Goal: Transaction & Acquisition: Purchase product/service

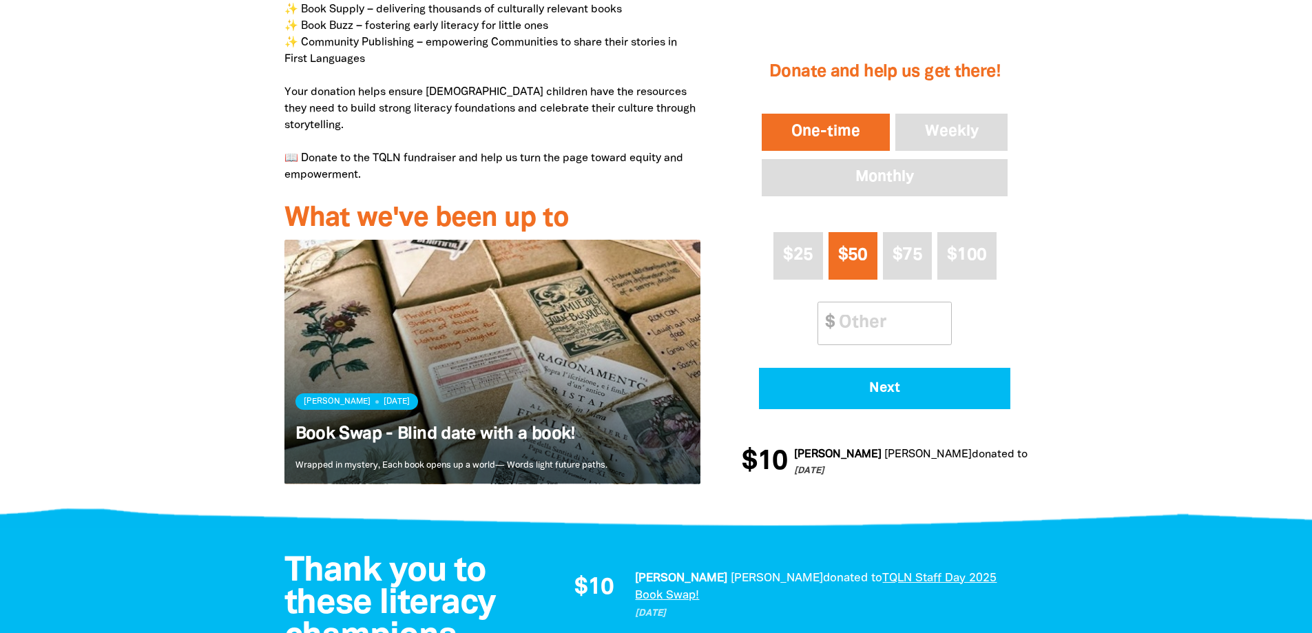
scroll to position [690, 0]
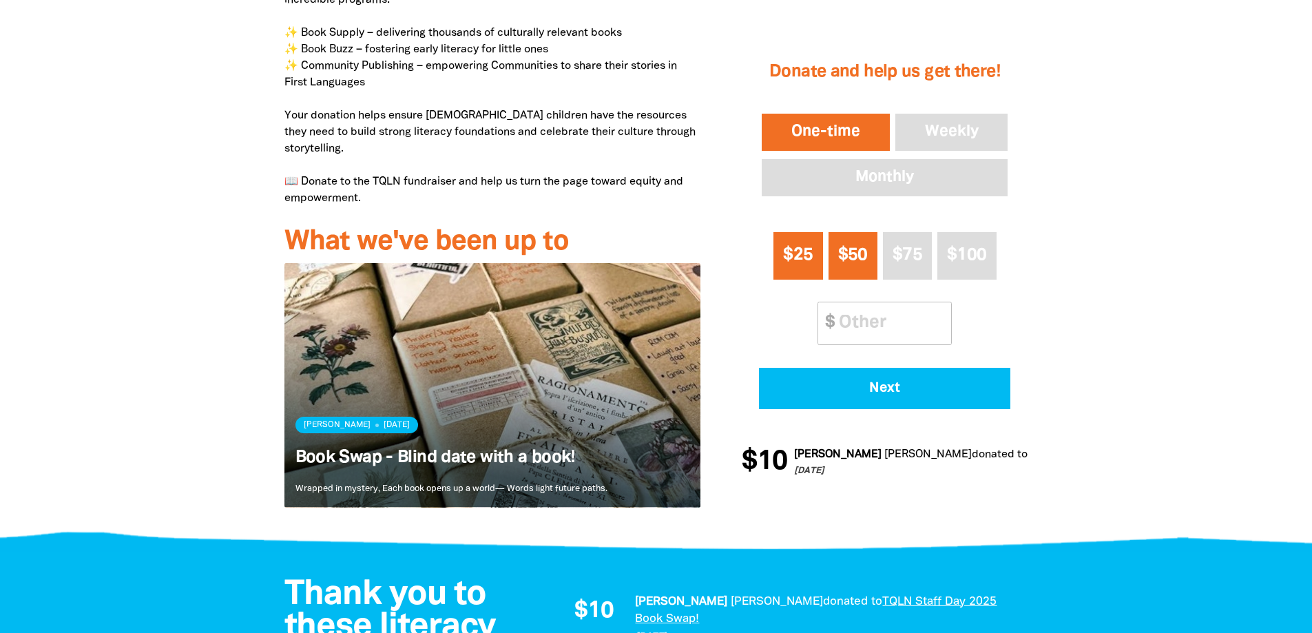
click at [806, 263] on span "$25" at bounding box center [798, 255] width 30 height 16
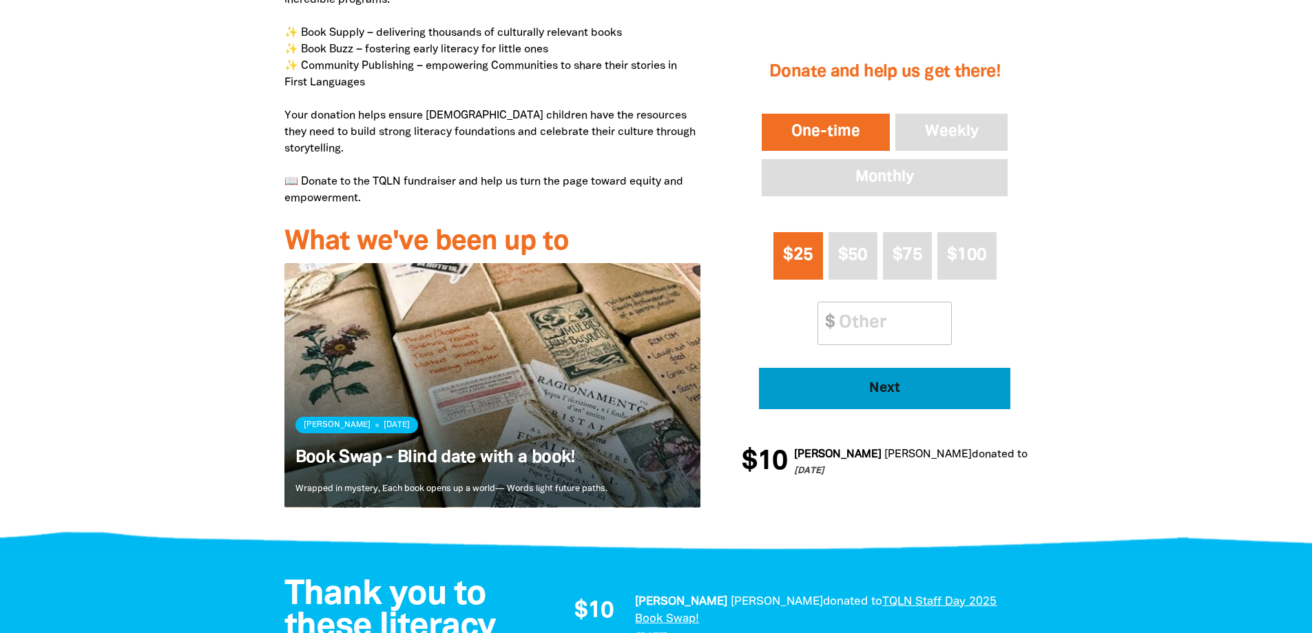
click at [903, 391] on span "Next" at bounding box center [886, 389] width 214 height 14
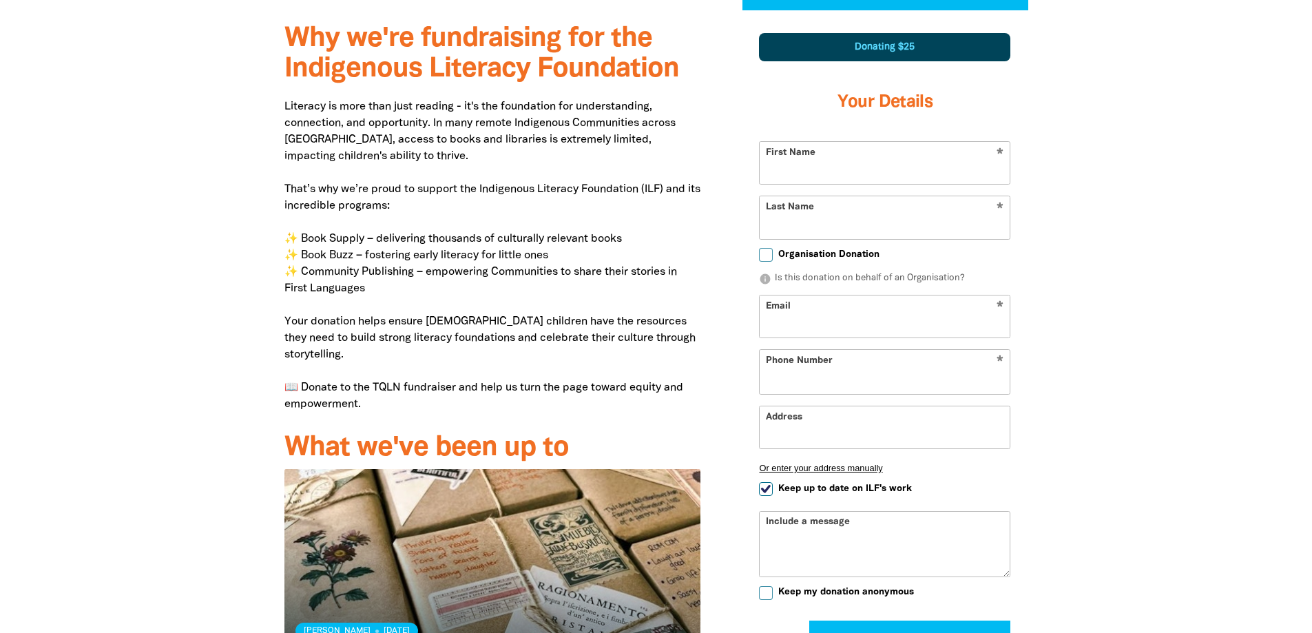
scroll to position [479, 0]
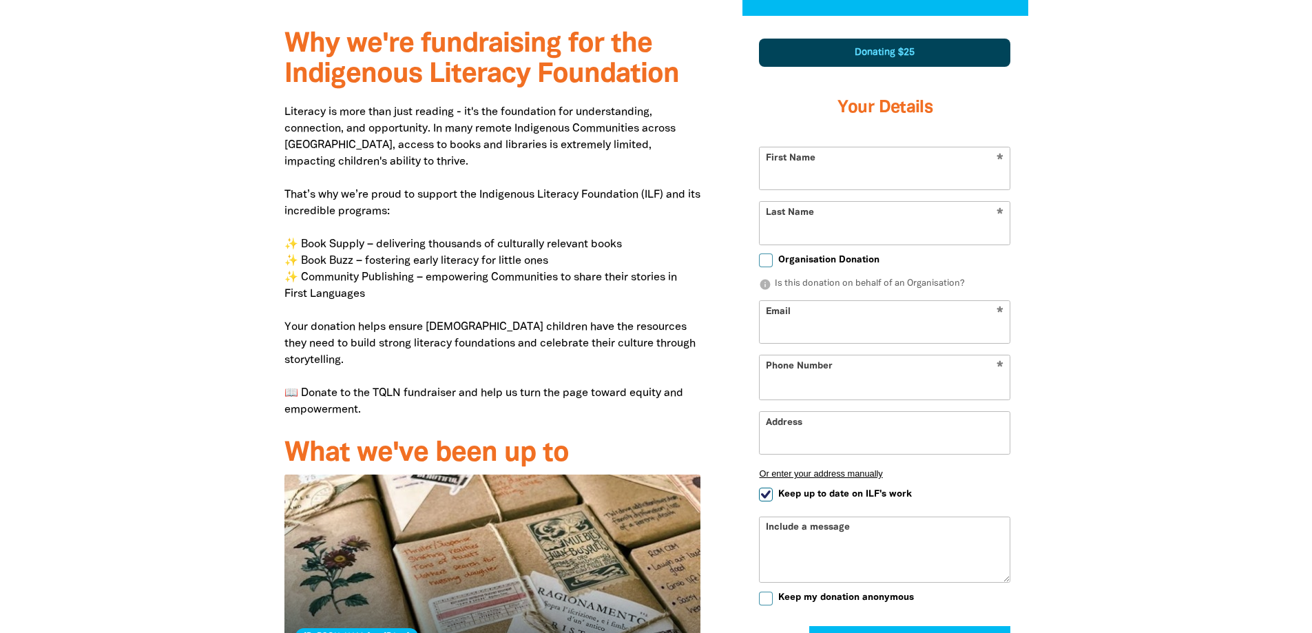
select select "AU"
click at [832, 165] on input "First Name" at bounding box center [885, 169] width 250 height 42
type input "[PERSON_NAME]"
type input "+61 407 672 462"
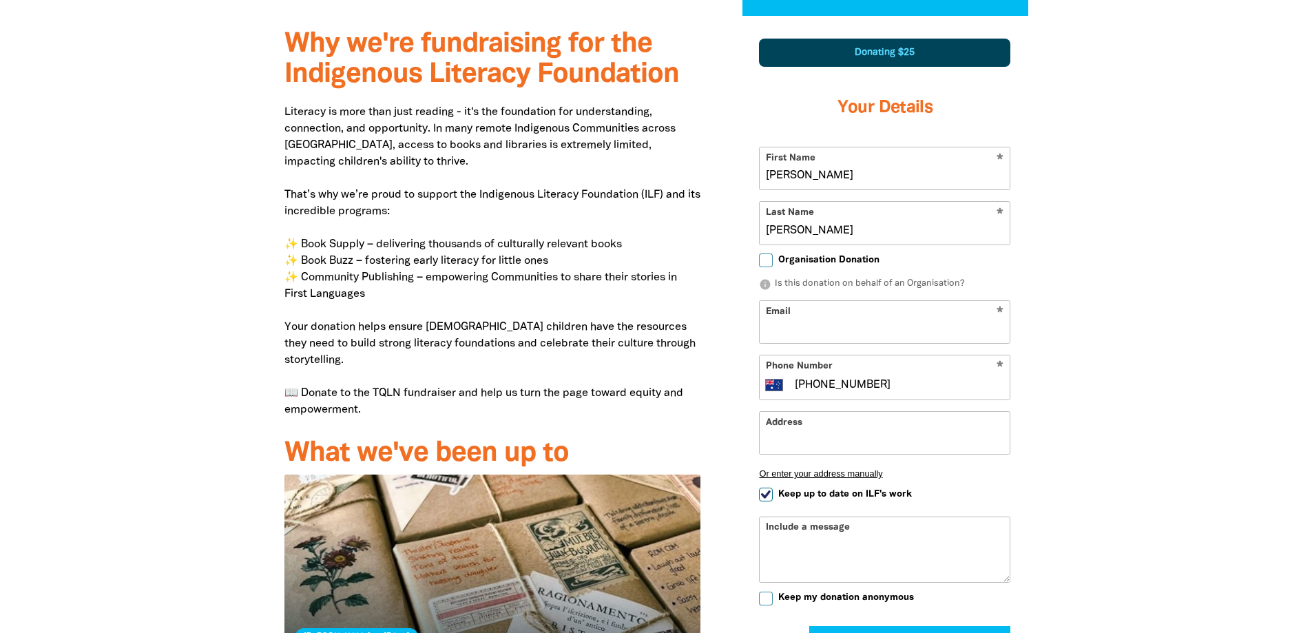
type input "1/21 Beaufort St"
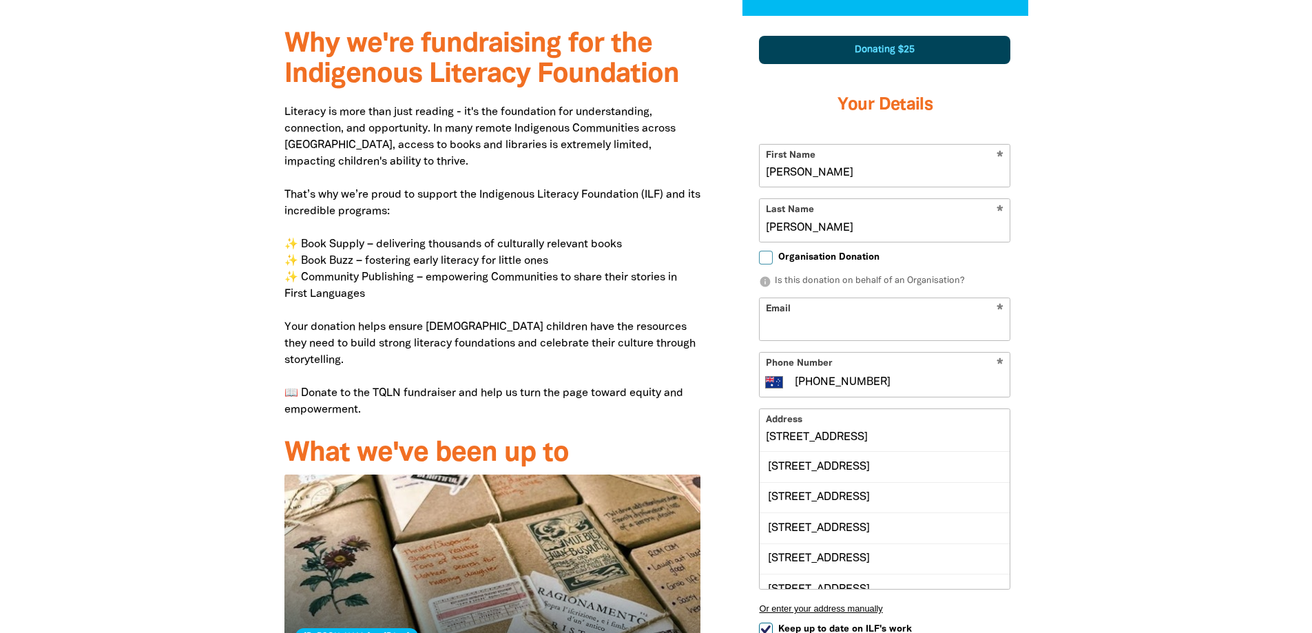
click at [869, 333] on input "Email" at bounding box center [885, 319] width 250 height 42
type input "c.a.hoey@gmail.com"
click at [1152, 435] on div at bounding box center [656, 453] width 1312 height 875
drag, startPoint x: 858, startPoint y: 464, endPoint x: 885, endPoint y: 464, distance: 26.9
click at [860, 464] on div "Unit 1, 21 Beaufort Street, ALDERLEY QLD 4051" at bounding box center [885, 467] width 250 height 30
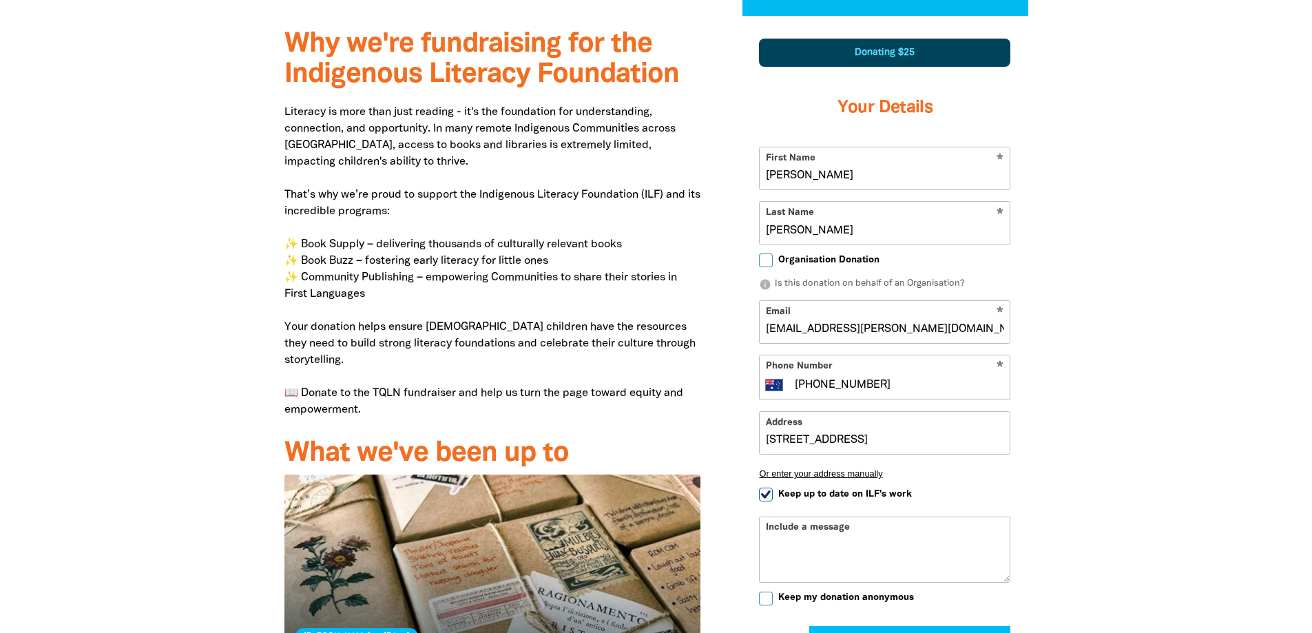
type input "Unit 1, 21 Beaufort Street, ALDERLEY QLD 4051"
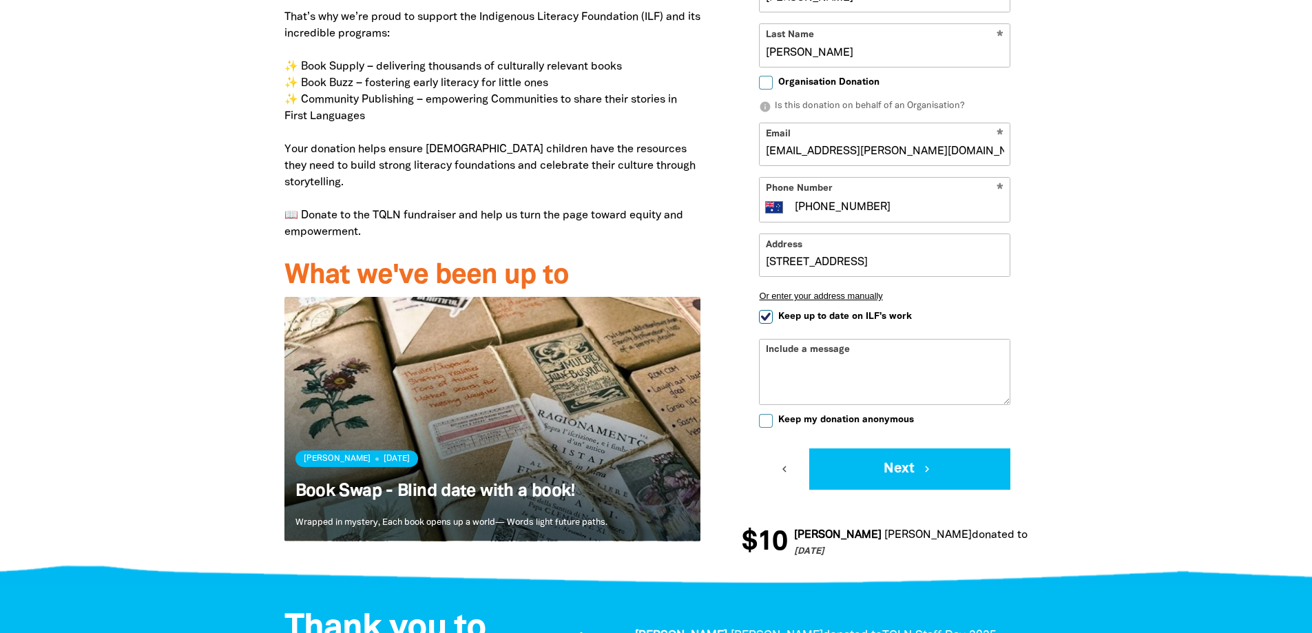
scroll to position [823, 0]
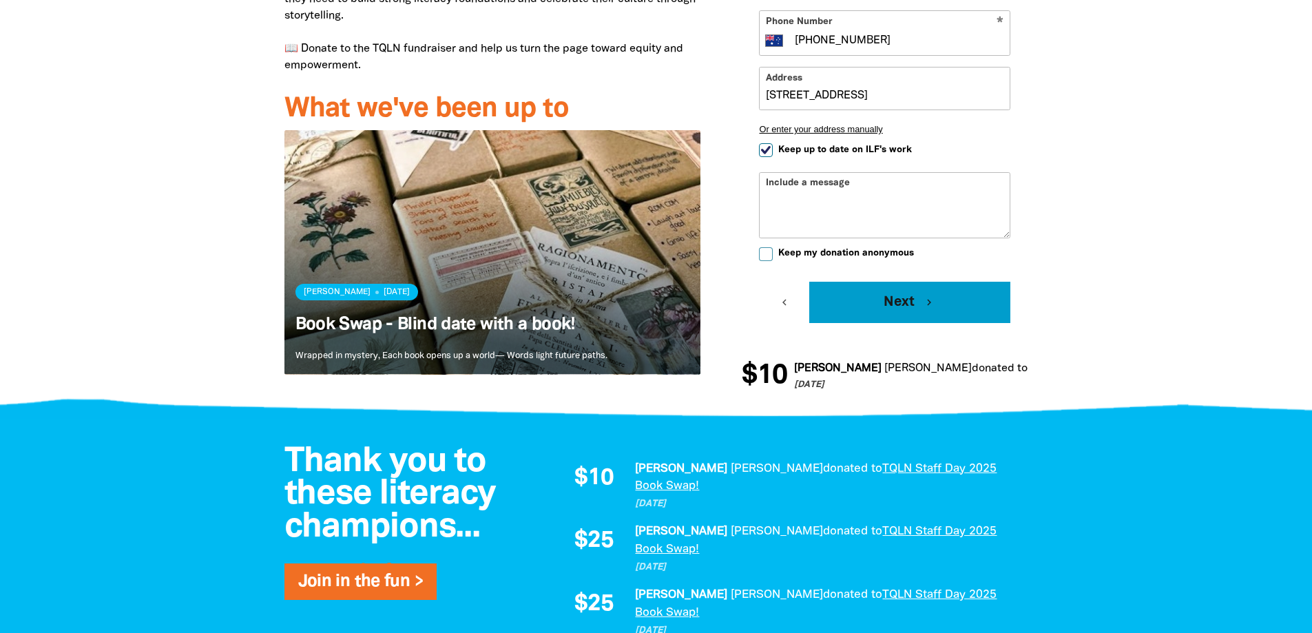
click at [924, 307] on icon "chevron_right" at bounding box center [929, 302] width 12 height 12
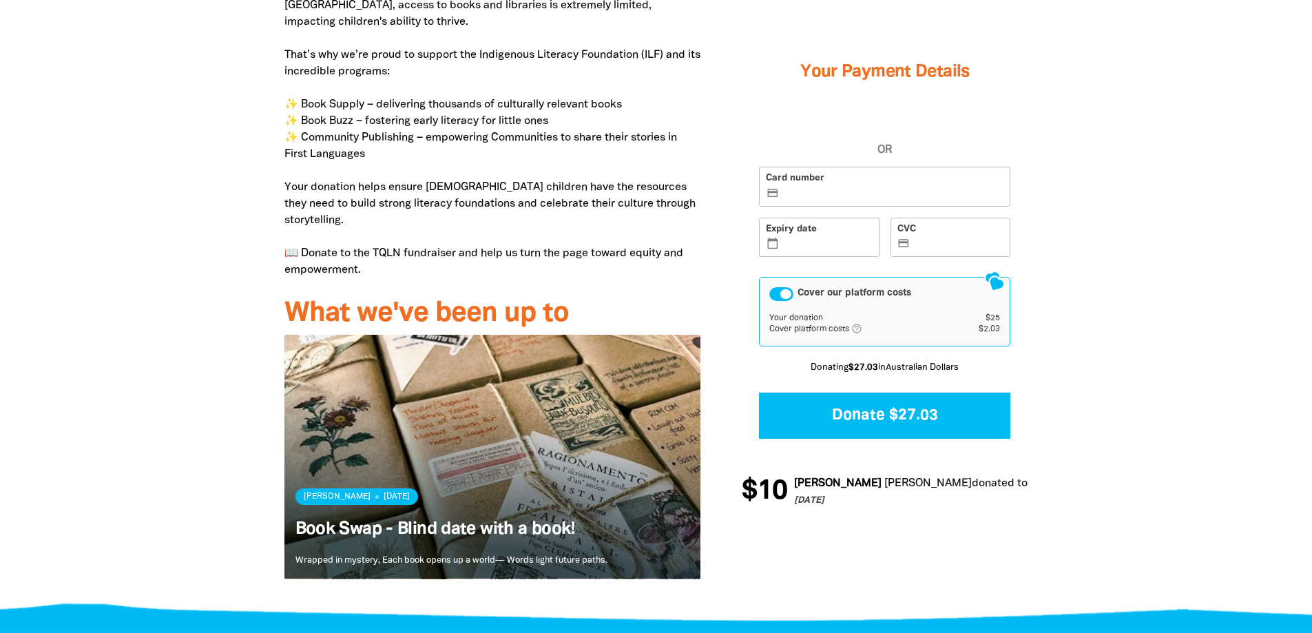
scroll to position [617, 0]
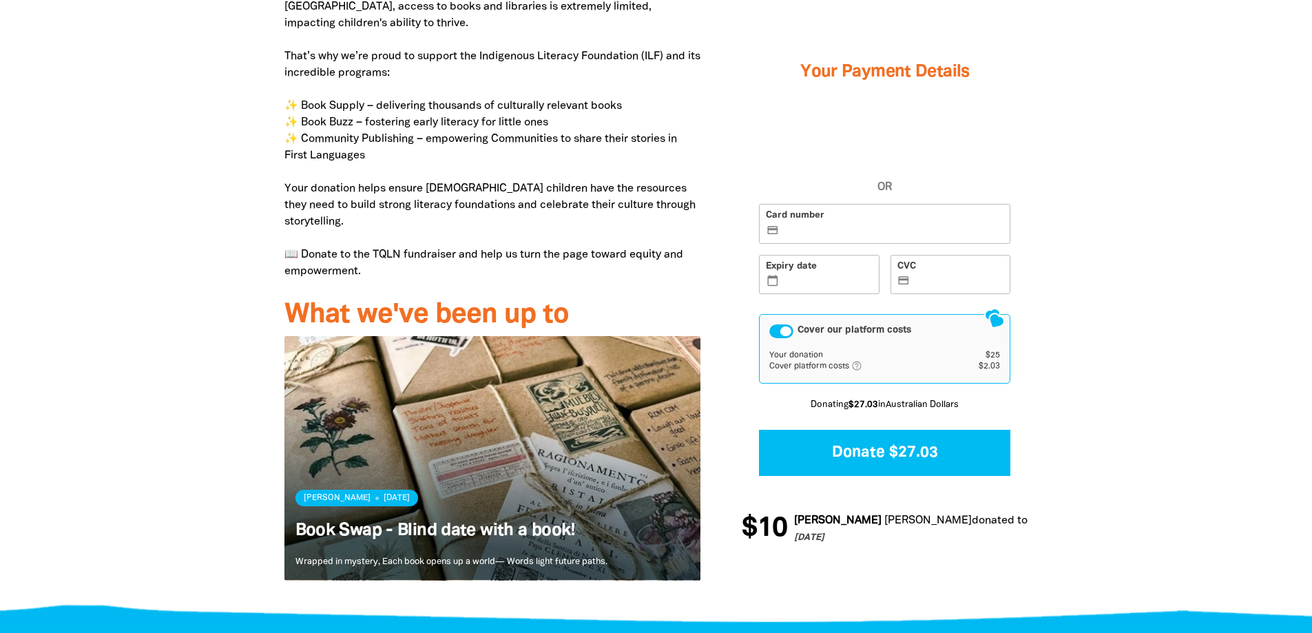
click at [873, 237] on label "Card number credit_card" at bounding box center [884, 225] width 251 height 40
click at [873, 226] on input "Card number credit_card" at bounding box center [893, 225] width 222 height 1
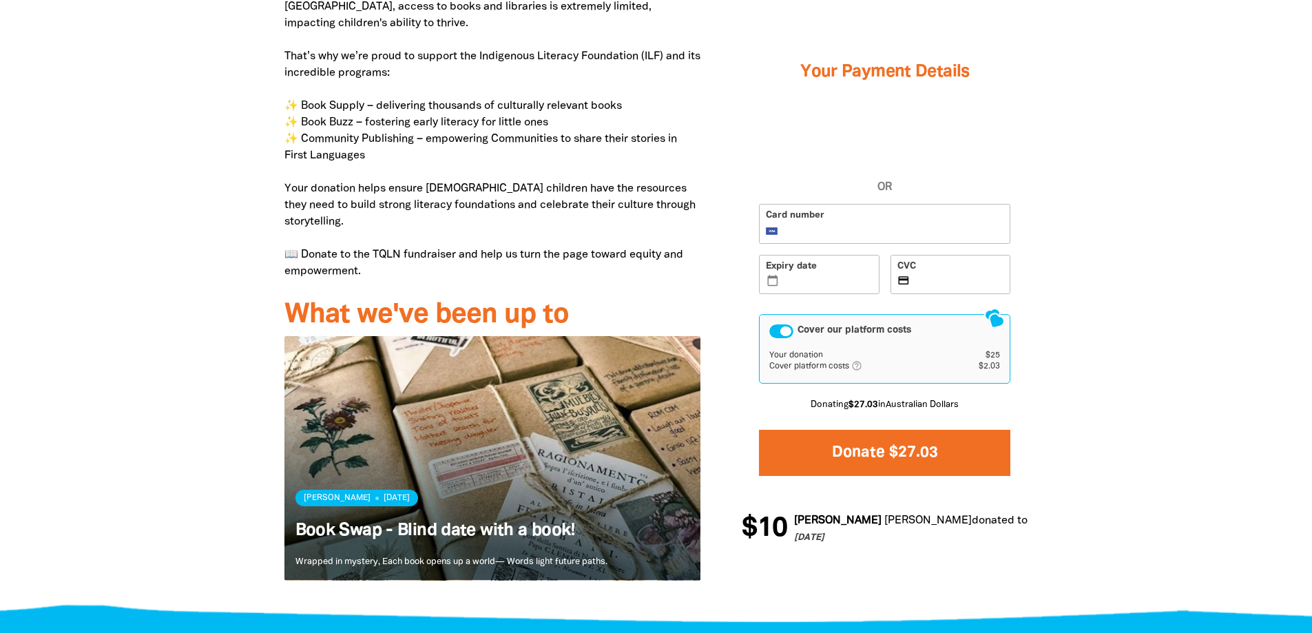
click at [914, 453] on button "Donate $27.03" at bounding box center [884, 453] width 251 height 46
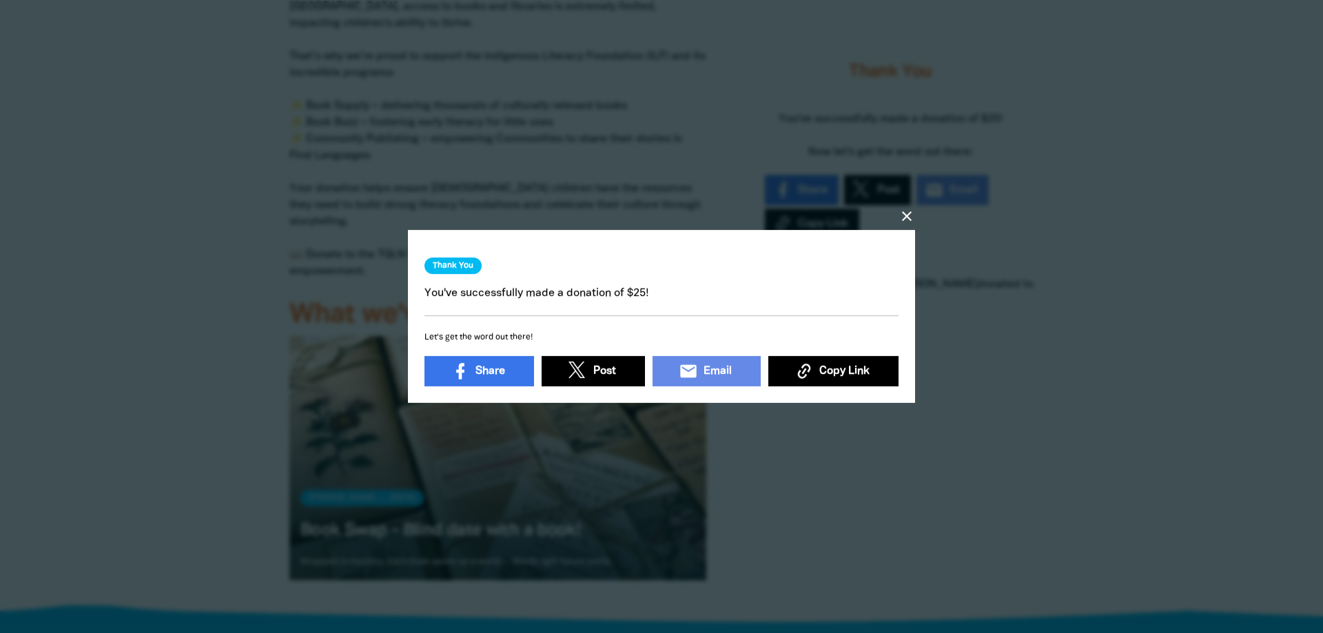
click at [911, 217] on icon "close" at bounding box center [906, 216] width 17 height 17
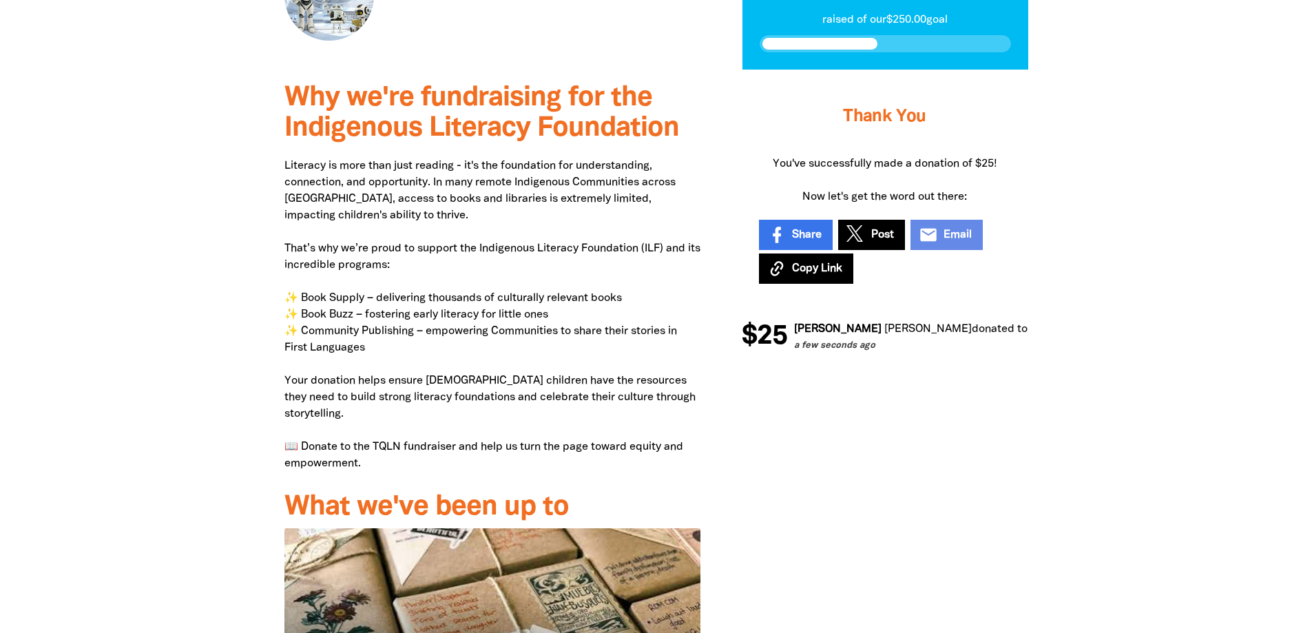
scroll to position [204, 0]
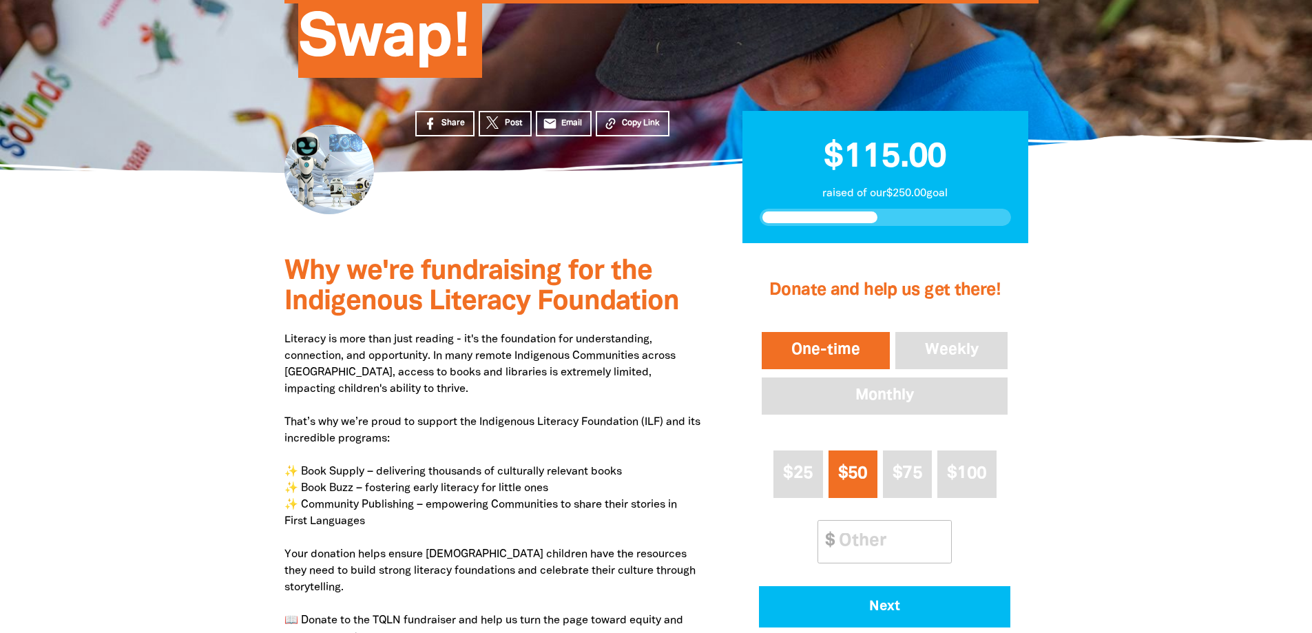
scroll to position [207, 0]
